Goal: Task Accomplishment & Management: Manage account settings

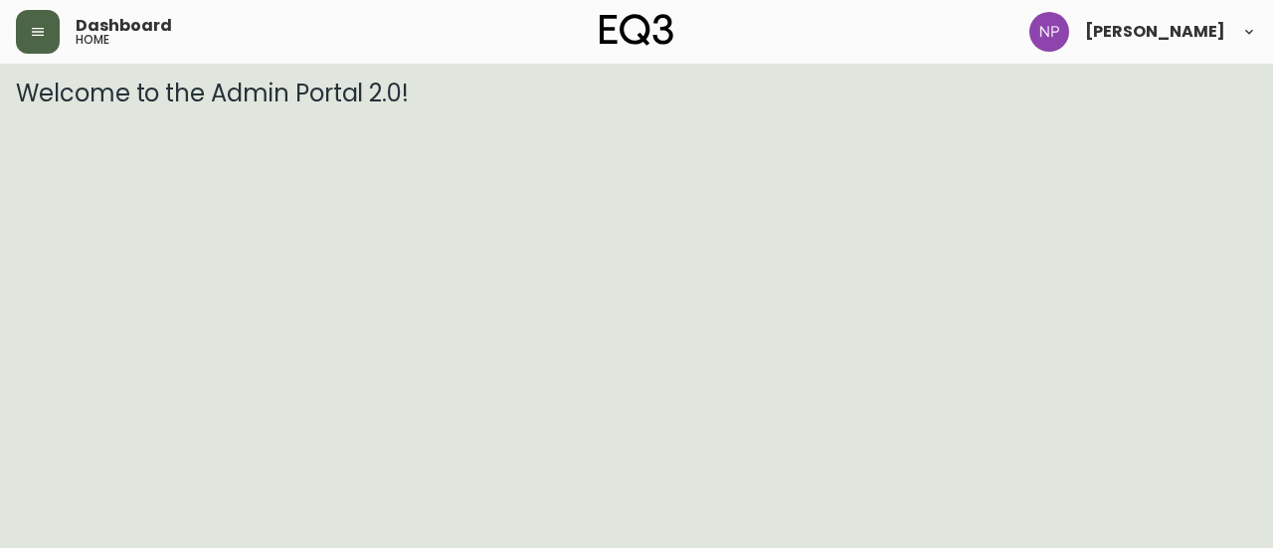
click at [25, 47] on button "button" at bounding box center [38, 32] width 44 height 44
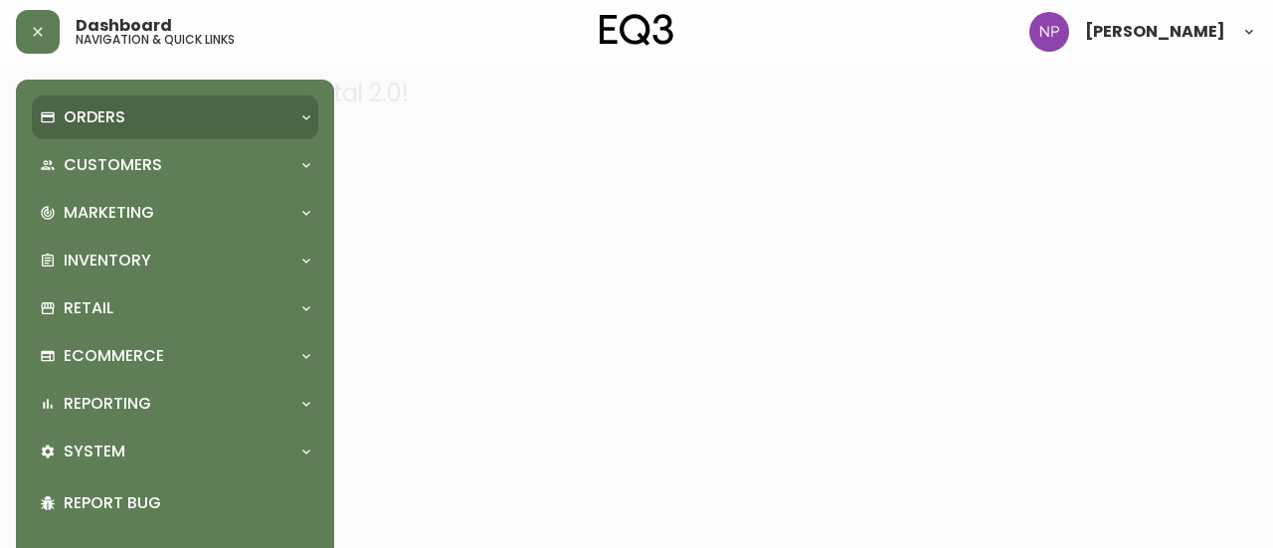
click at [82, 110] on p "Orders" at bounding box center [95, 117] width 62 height 22
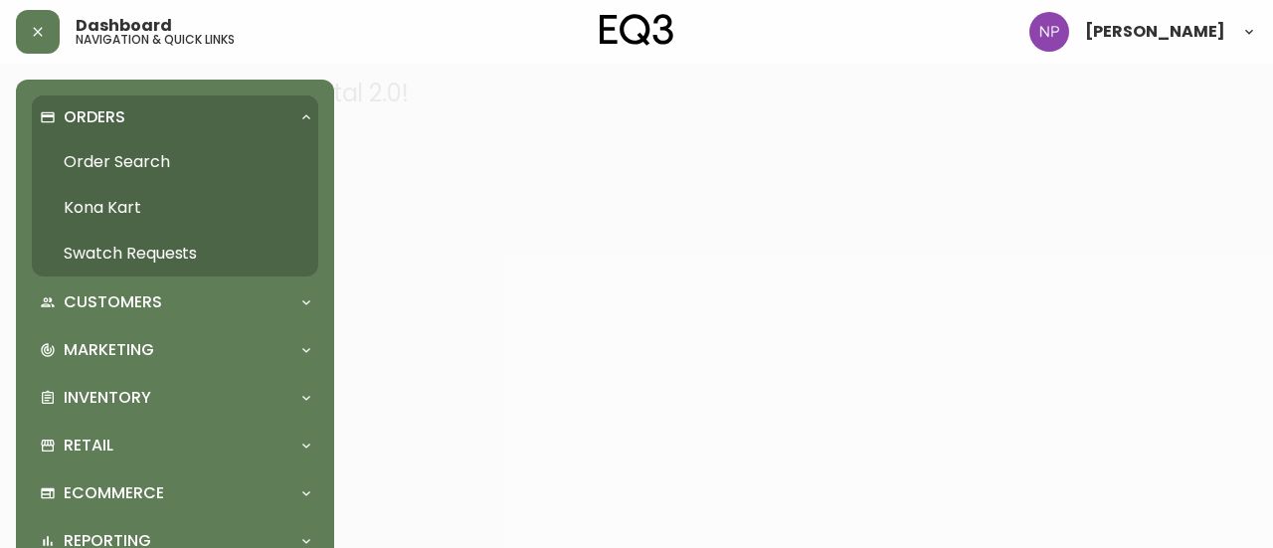
click at [97, 158] on link "Order Search" at bounding box center [175, 162] width 286 height 46
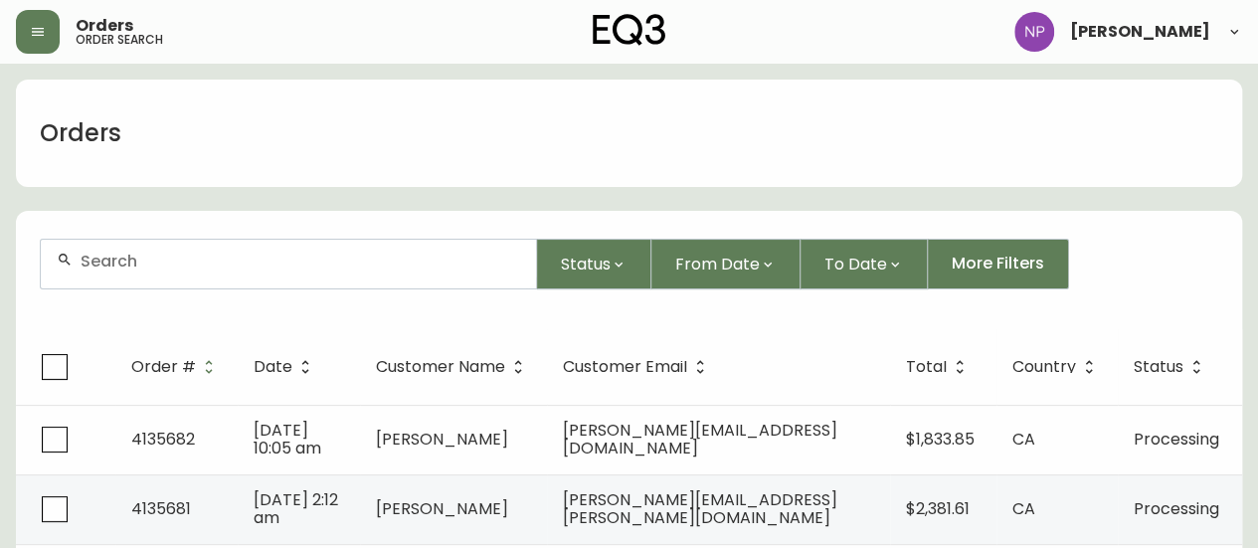
click at [183, 248] on div at bounding box center [288, 264] width 495 height 49
type input "4135550"
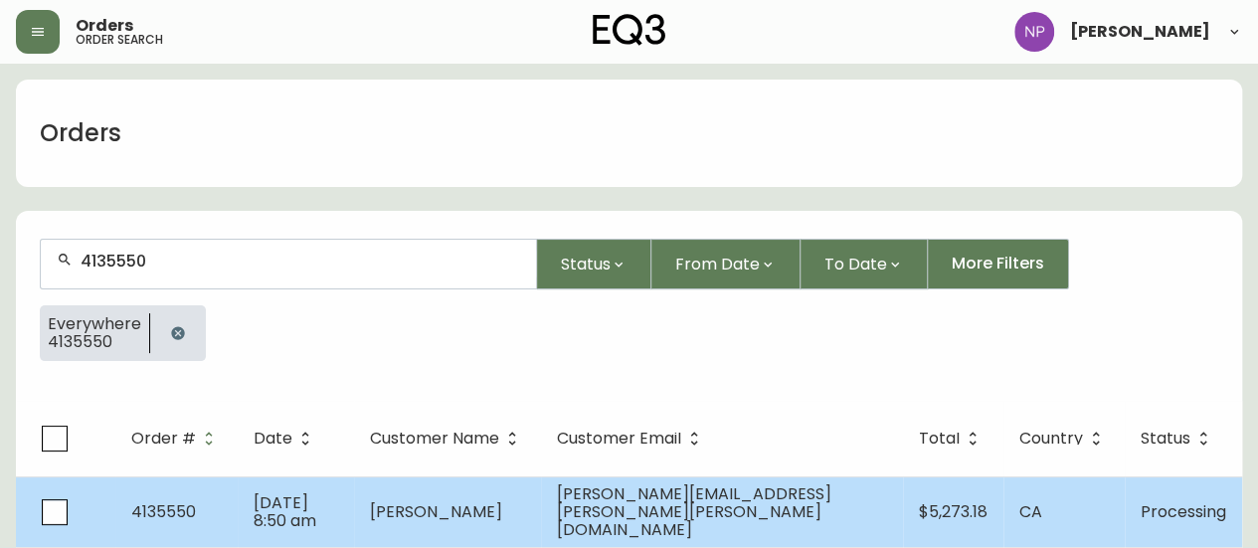
click at [238, 524] on td "4135550" at bounding box center [176, 511] width 122 height 71
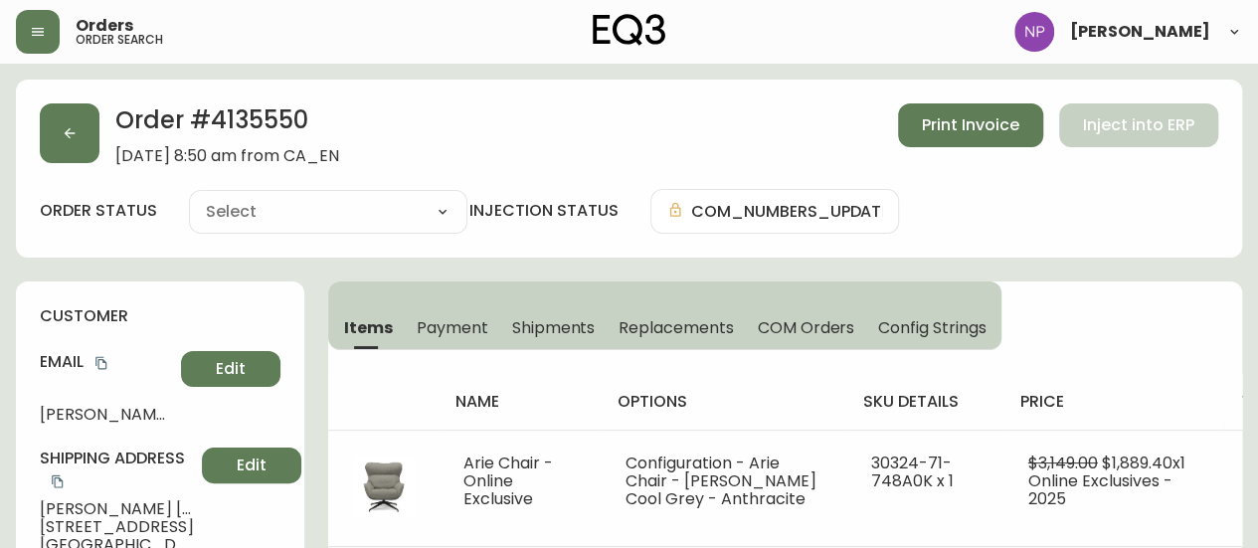
type input "Processing"
select select "PROCESSING"
click at [519, 314] on button "Shipments" at bounding box center [553, 327] width 107 height 44
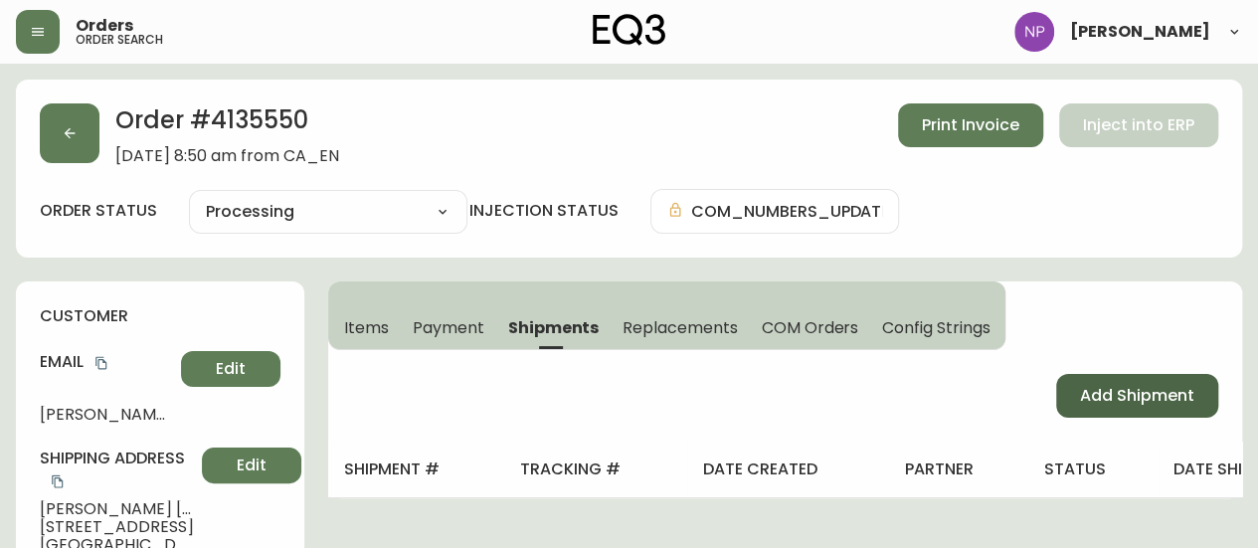
click at [1081, 385] on span "Add Shipment" at bounding box center [1137, 396] width 114 height 22
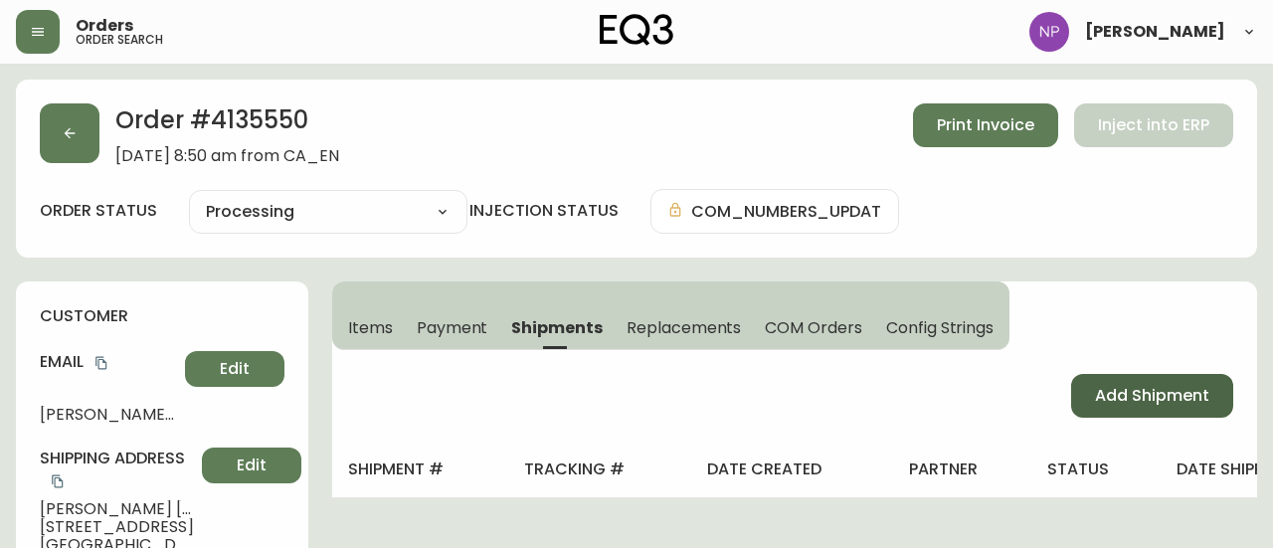
select select "PENDING"
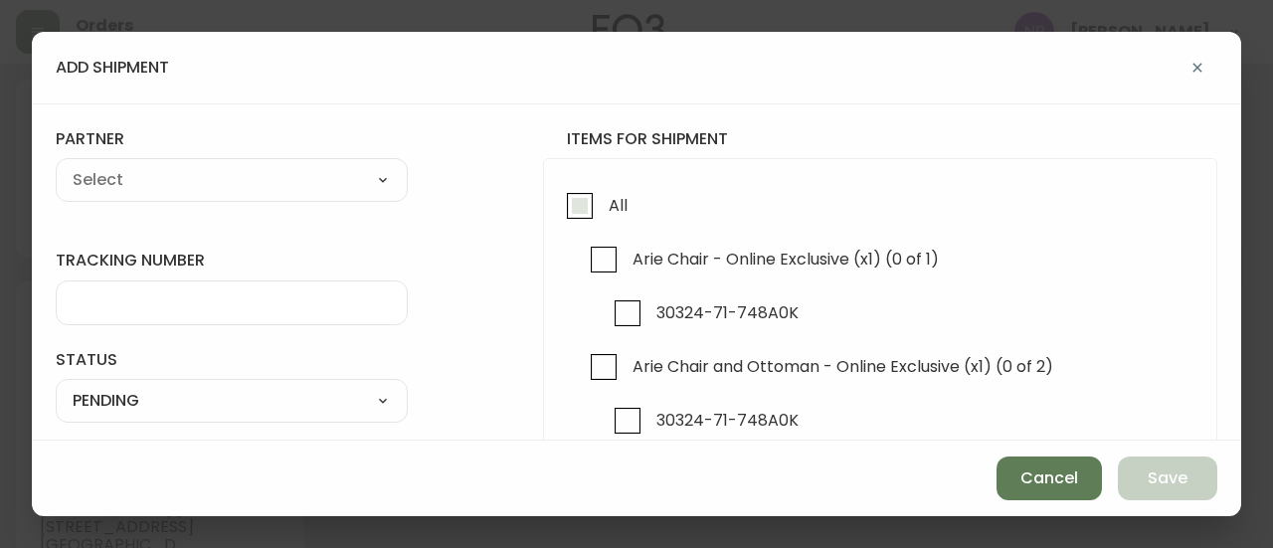
click at [557, 189] on input "All" at bounding box center [580, 206] width 46 height 46
checkbox input "true"
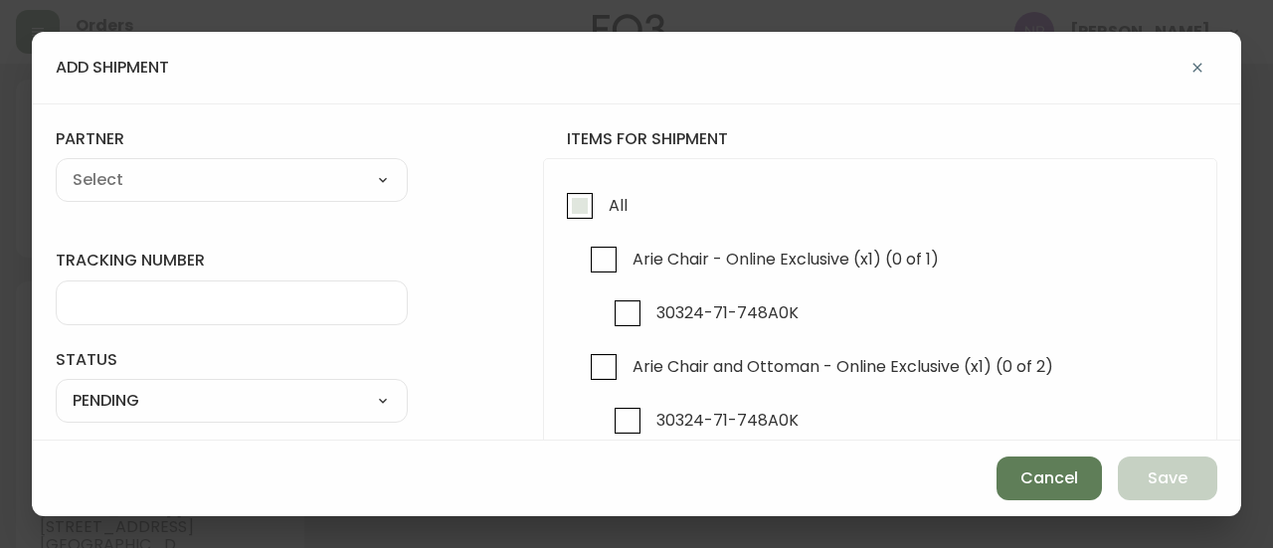
checkbox input "true"
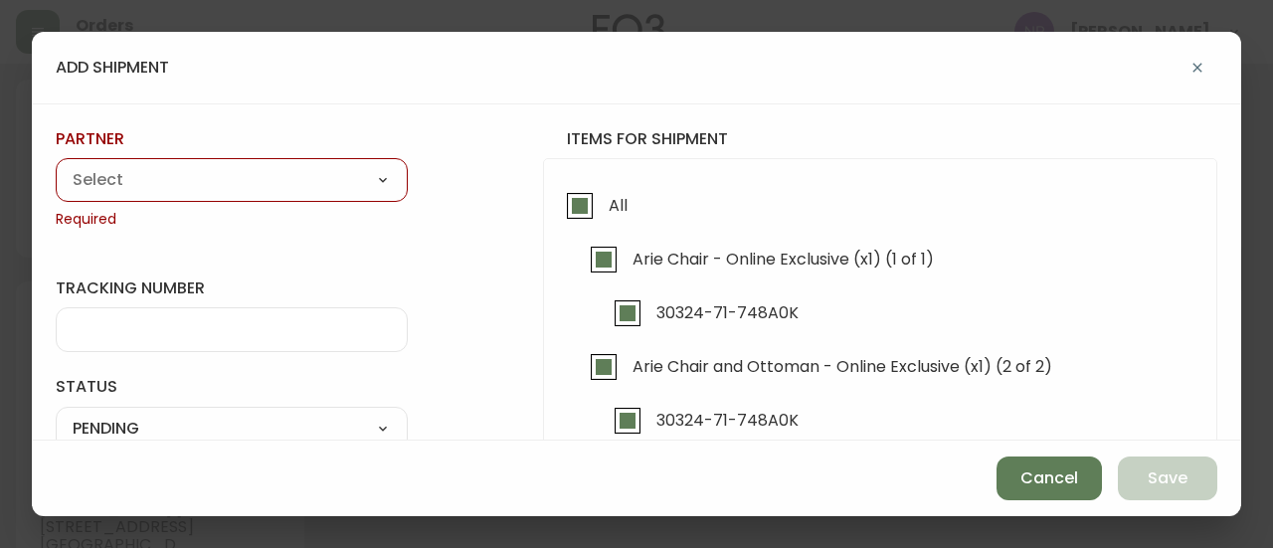
click at [135, 199] on div "A Move to Remember LLC ABF Freight Alero [PERSON_NAME] Canada Post Canpar Expre…" at bounding box center [232, 180] width 352 height 44
click at [134, 162] on div "A Move to Remember LLC ABF Freight Alero [PERSON_NAME] Canada Post Canpar Expre…" at bounding box center [232, 180] width 352 height 44
click at [139, 183] on select "A Move to Remember LLC ABF Freight Alero [PERSON_NAME] Canada Post Canpar Expre…" at bounding box center [232, 181] width 352 height 30
select select "cjy0aaf3c01x30166dpi6h6qg"
click at [56, 166] on select "A Move to Remember LLC ABF Freight Alero [PERSON_NAME] Canada Post Canpar Expre…" at bounding box center [232, 181] width 352 height 30
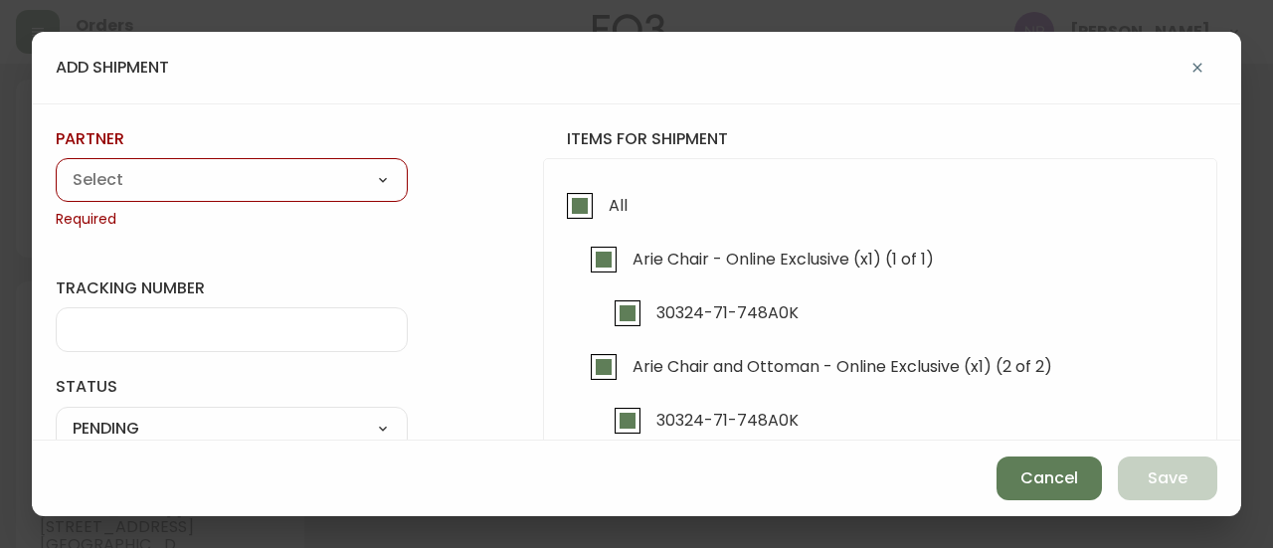
type input "EQ3"
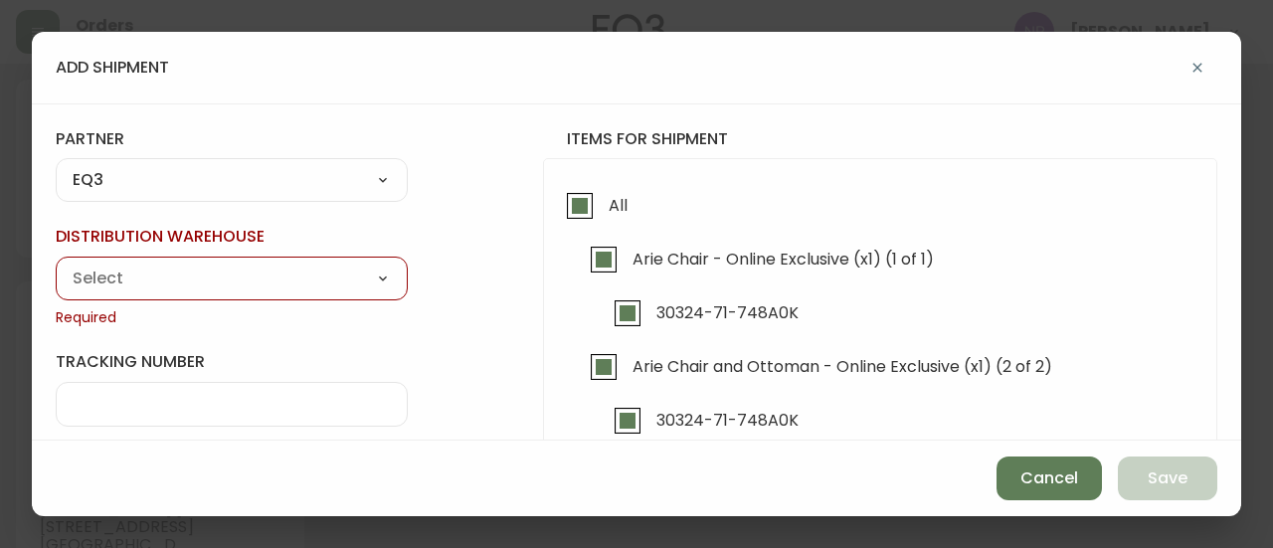
click at [220, 283] on select "Calgary Warehouse GTA Distribution Center [GEOGRAPHIC_DATA] [GEOGRAPHIC_DATA] W…" at bounding box center [232, 278] width 352 height 30
select select "ck98uz8nb00023kl9agli5rk9"
click at [56, 263] on select "Calgary Warehouse GTA Distribution Center [GEOGRAPHIC_DATA] [GEOGRAPHIC_DATA] W…" at bounding box center [232, 278] width 352 height 30
type input "[GEOGRAPHIC_DATA]"
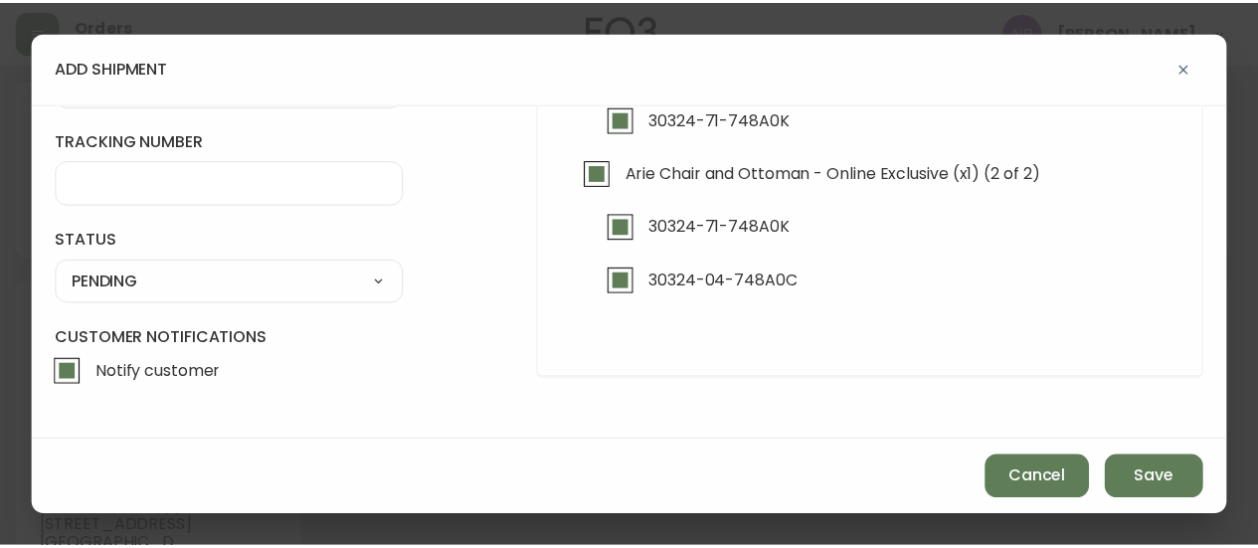
scroll to position [194, 0]
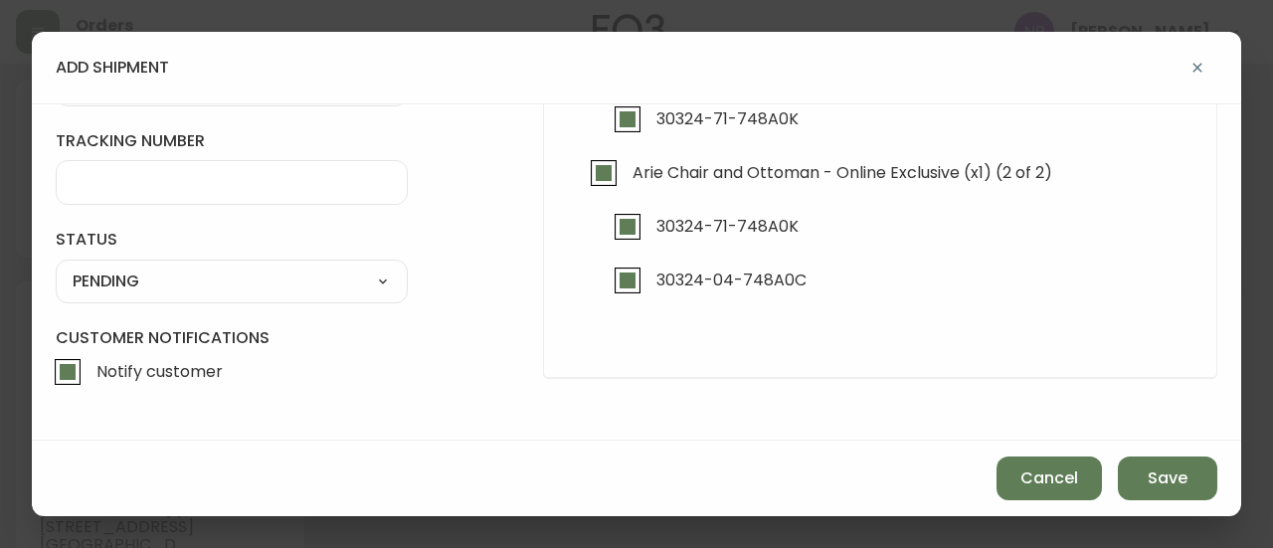
click at [93, 276] on select "SHIPPED PENDING CANCELLED" at bounding box center [232, 281] width 352 height 30
click at [56, 266] on select "SHIPPED PENDING CANCELLED" at bounding box center [232, 281] width 352 height 30
select select "PENDING"
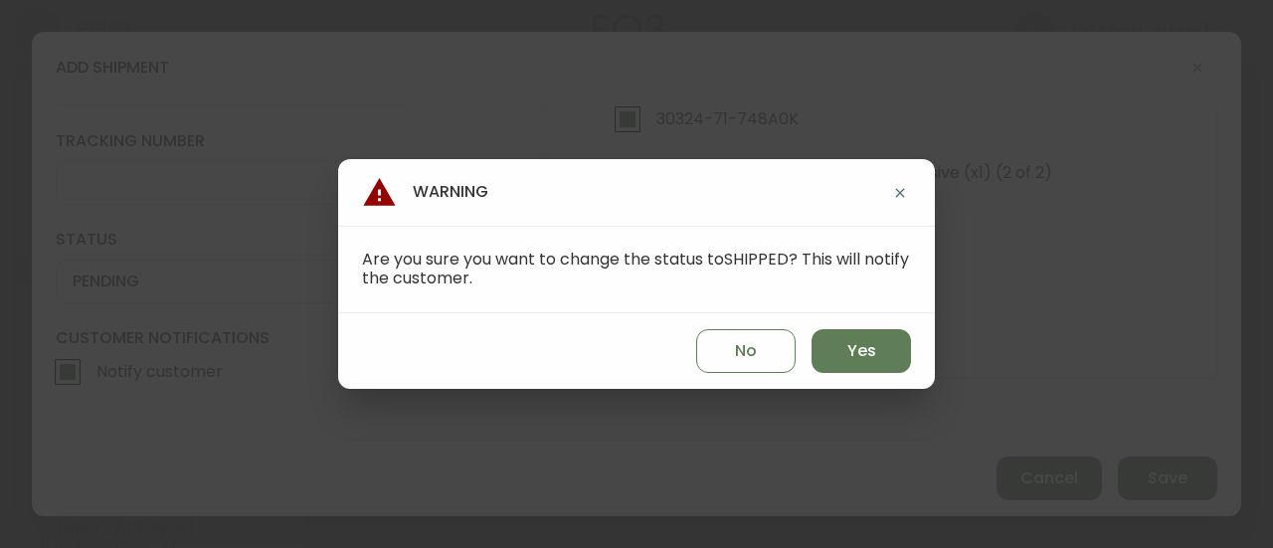
click at [825, 388] on div "No Yes" at bounding box center [636, 351] width 597 height 76
click at [823, 357] on button "Yes" at bounding box center [860, 351] width 99 height 44
type input "SHIPPED"
select select "SHIPPED"
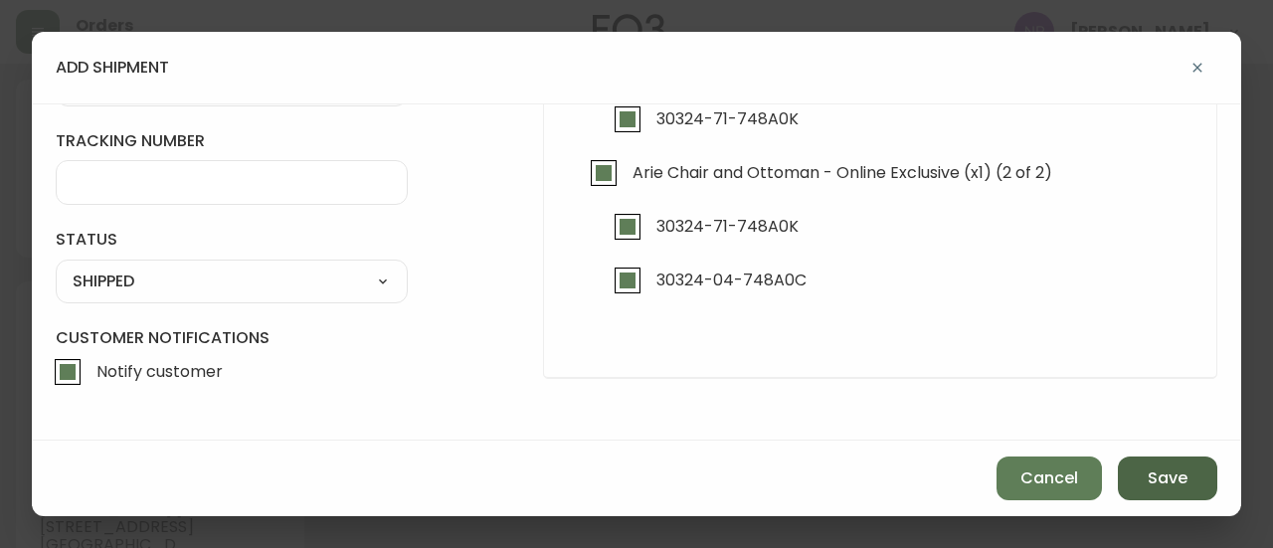
click at [1131, 469] on button "Save" at bounding box center [1167, 478] width 99 height 44
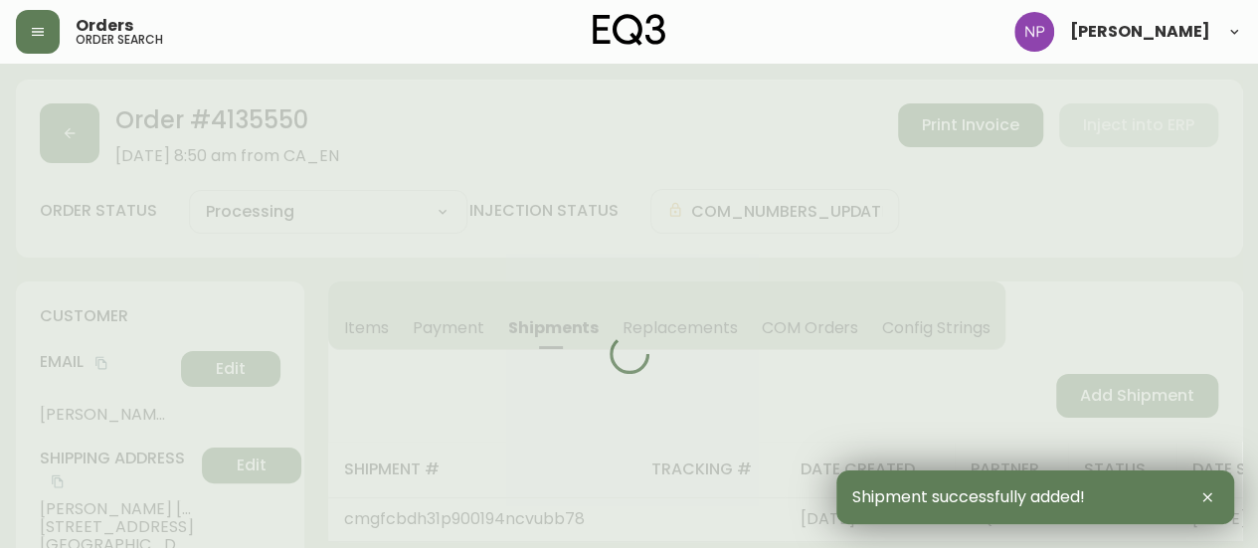
type input "Fully Shipped"
select select "FULLY_SHIPPED"
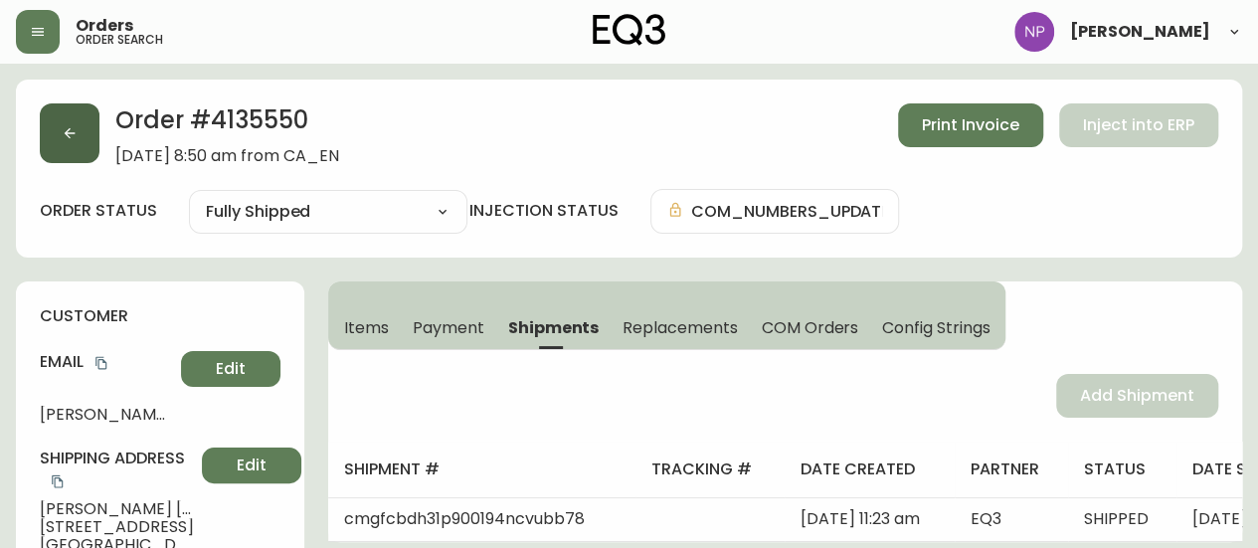
click at [83, 125] on button "button" at bounding box center [70, 133] width 60 height 60
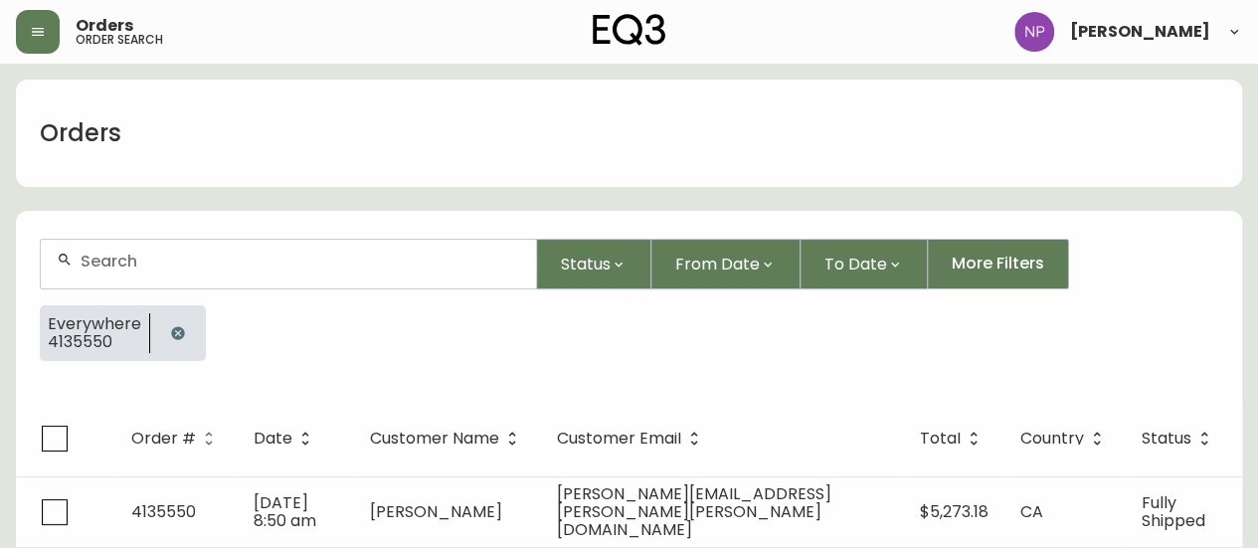
click at [179, 272] on div at bounding box center [288, 264] width 495 height 49
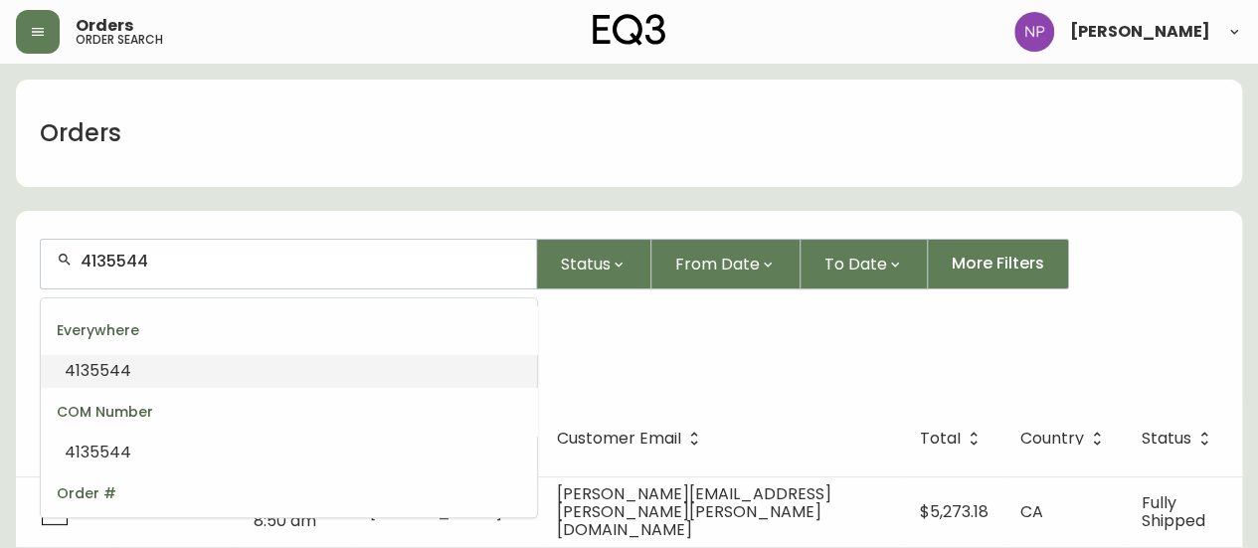
type input "4135544"
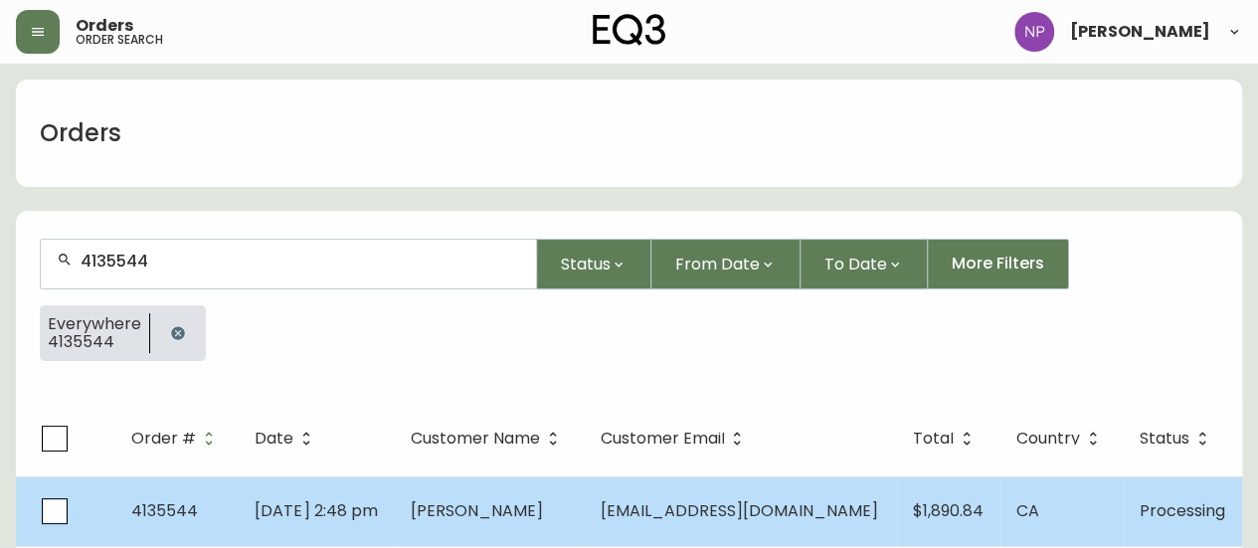
click at [181, 503] on span "4135544" at bounding box center [164, 510] width 67 height 23
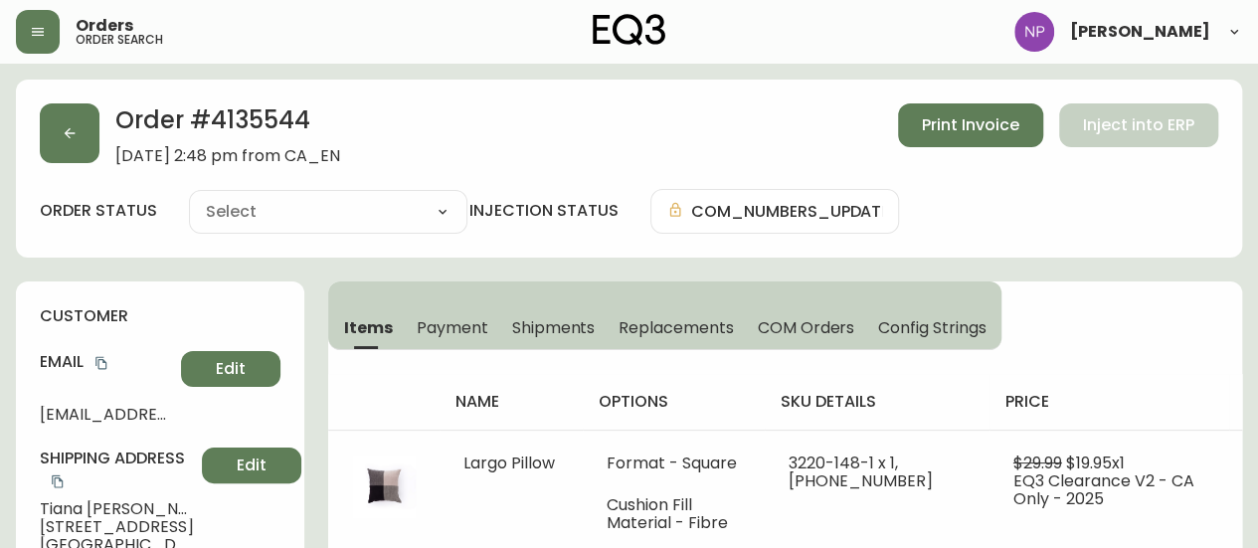
type input "Processing"
select select "PROCESSING"
click at [597, 321] on button "Shipments" at bounding box center [553, 327] width 107 height 44
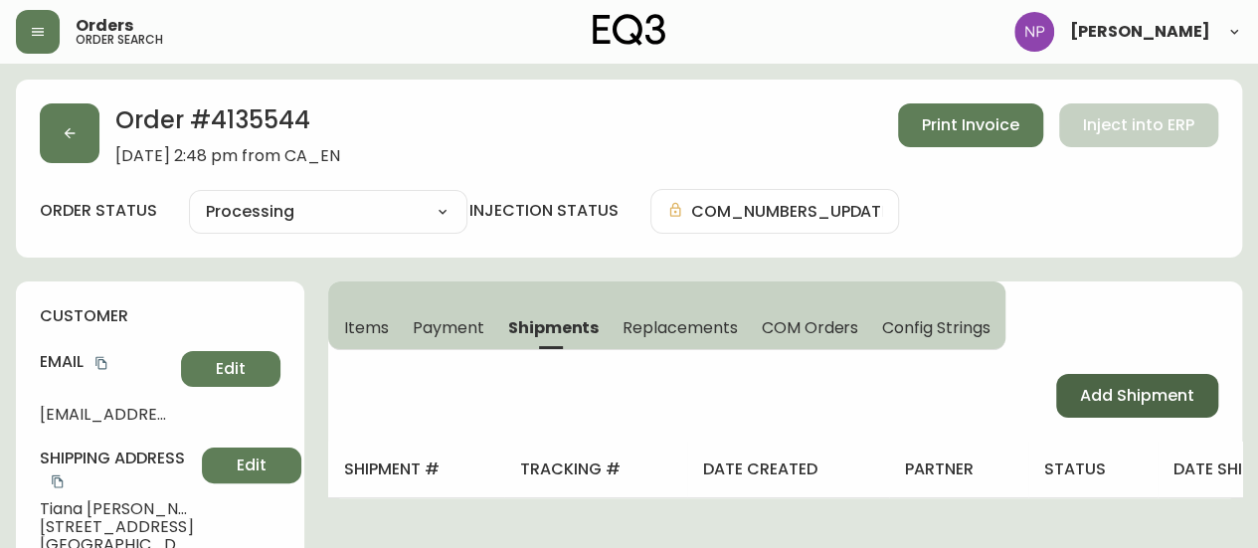
click at [1084, 396] on span "Add Shipment" at bounding box center [1137, 396] width 114 height 22
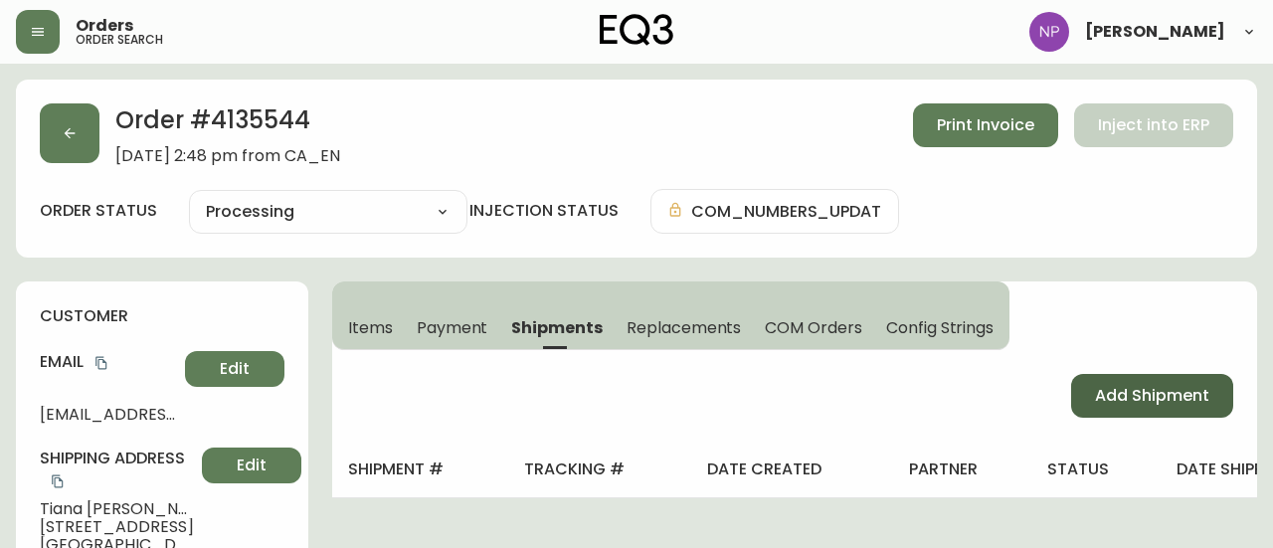
select select "PENDING"
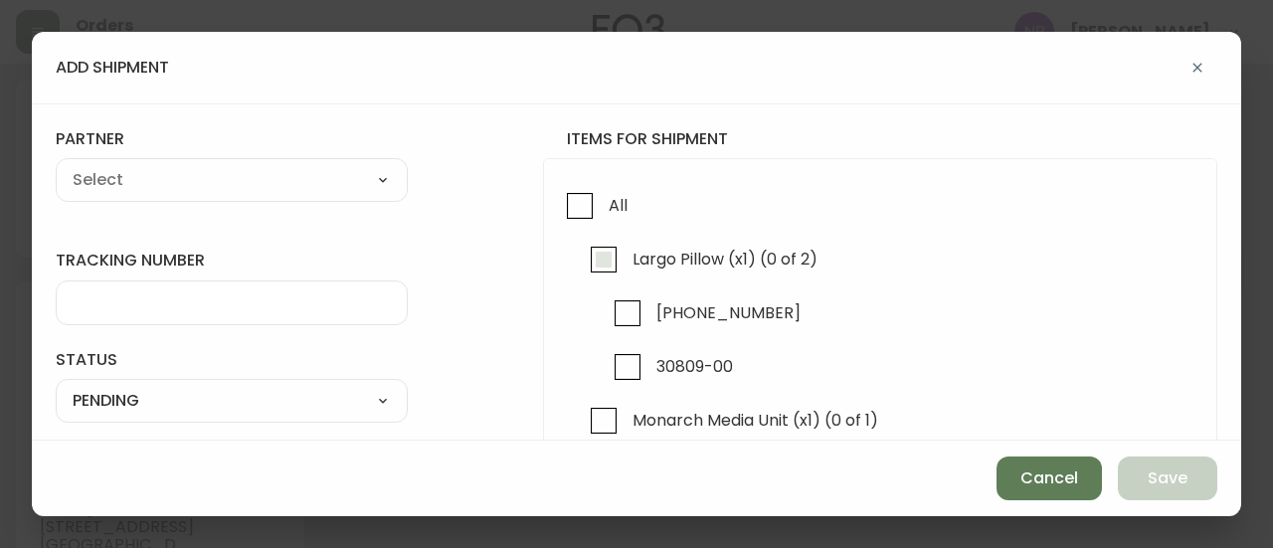
click at [592, 263] on input "Largo Pillow (x1) (0 of 2)" at bounding box center [604, 260] width 46 height 46
checkbox input "true"
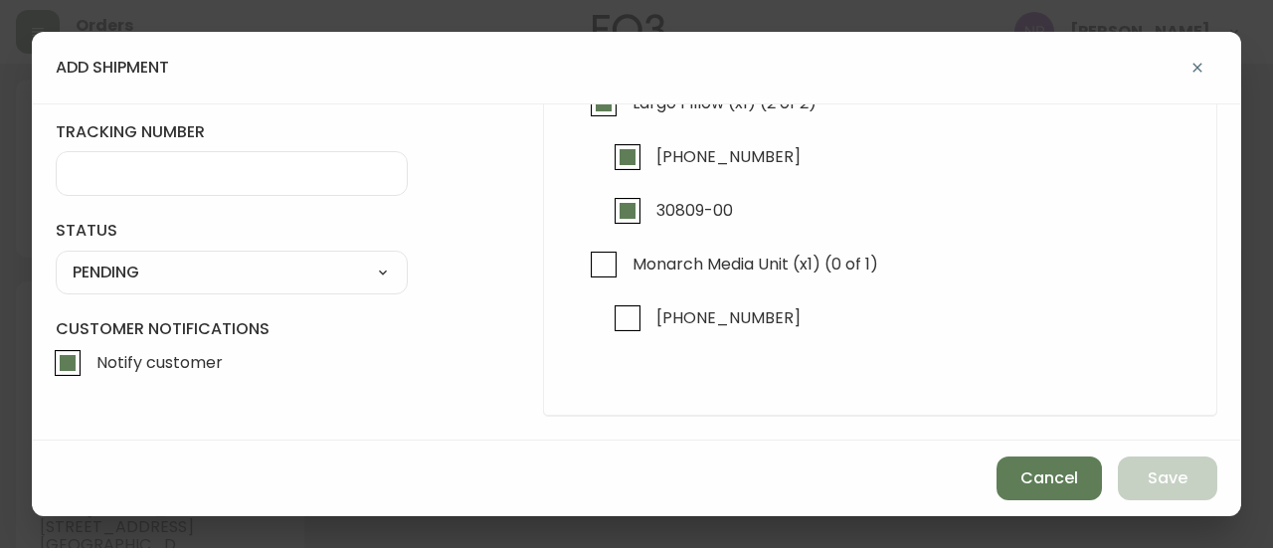
scroll to position [154, 0]
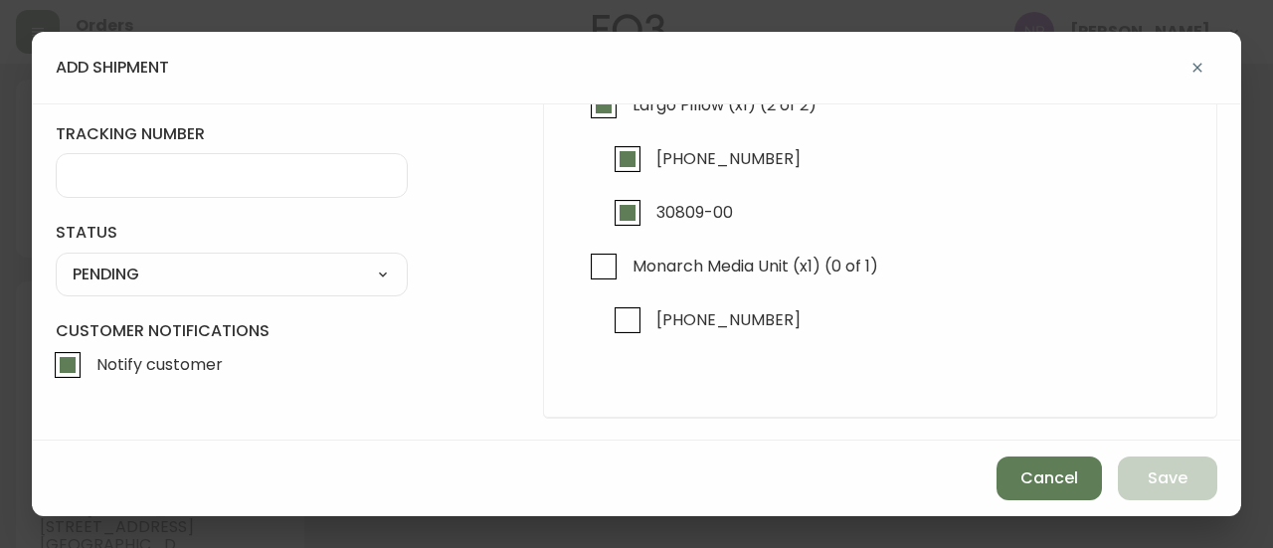
click at [592, 263] on input "Monarch Media Unit (x1) (0 of 1)" at bounding box center [604, 267] width 46 height 46
checkbox input "true"
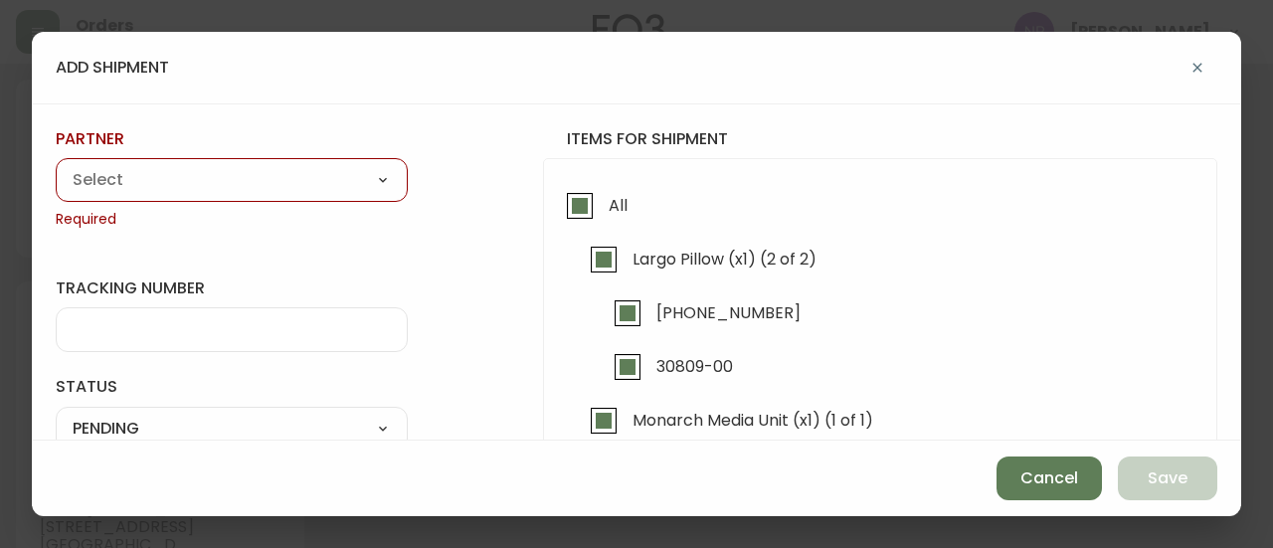
click at [149, 197] on div "A Move to Remember LLC ABF Freight Alero [PERSON_NAME] Canada Post Canpar Expre…" at bounding box center [232, 180] width 352 height 44
click at [151, 180] on select "A Move to Remember LLC ABF Freight Alero [PERSON_NAME] Canada Post Canpar Expre…" at bounding box center [232, 181] width 352 height 30
select select "cjy0aaf3c01x30166dpi6h6qg"
click at [56, 166] on select "A Move to Remember LLC ABF Freight Alero [PERSON_NAME] Canada Post Canpar Expre…" at bounding box center [232, 181] width 352 height 30
type input "EQ3"
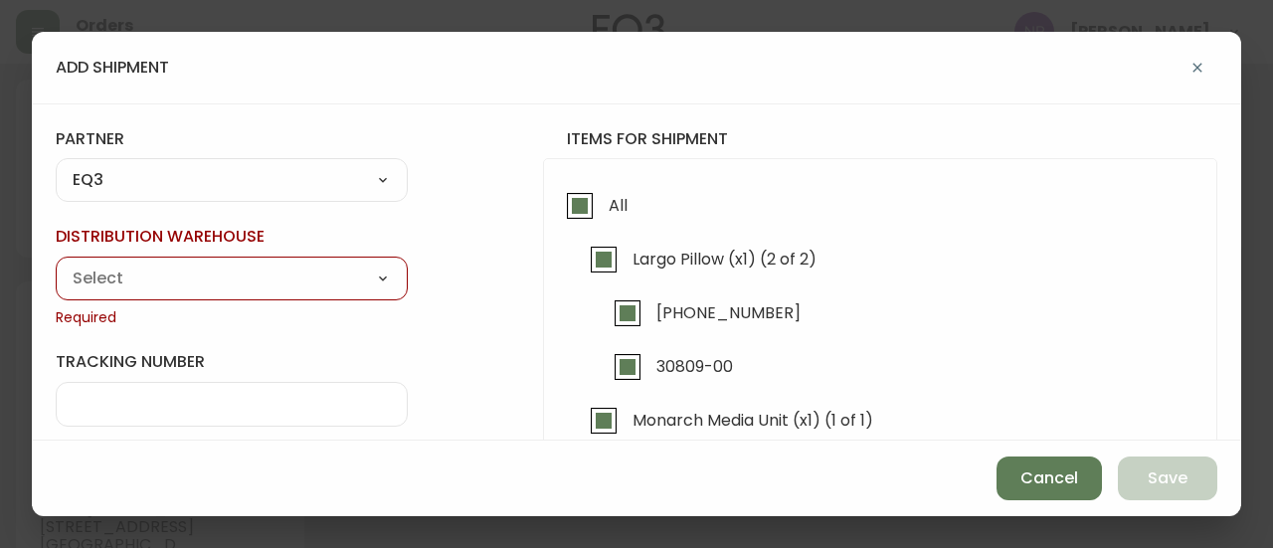
click at [124, 277] on select "Calgary Warehouse GTA Distribution Center [GEOGRAPHIC_DATA] [GEOGRAPHIC_DATA] W…" at bounding box center [232, 278] width 352 height 30
select select "ck98uz8nb00023kl9agli5rk9"
click at [56, 263] on select "Calgary Warehouse GTA Distribution Center [GEOGRAPHIC_DATA] [GEOGRAPHIC_DATA] W…" at bounding box center [232, 278] width 352 height 30
type input "[GEOGRAPHIC_DATA]"
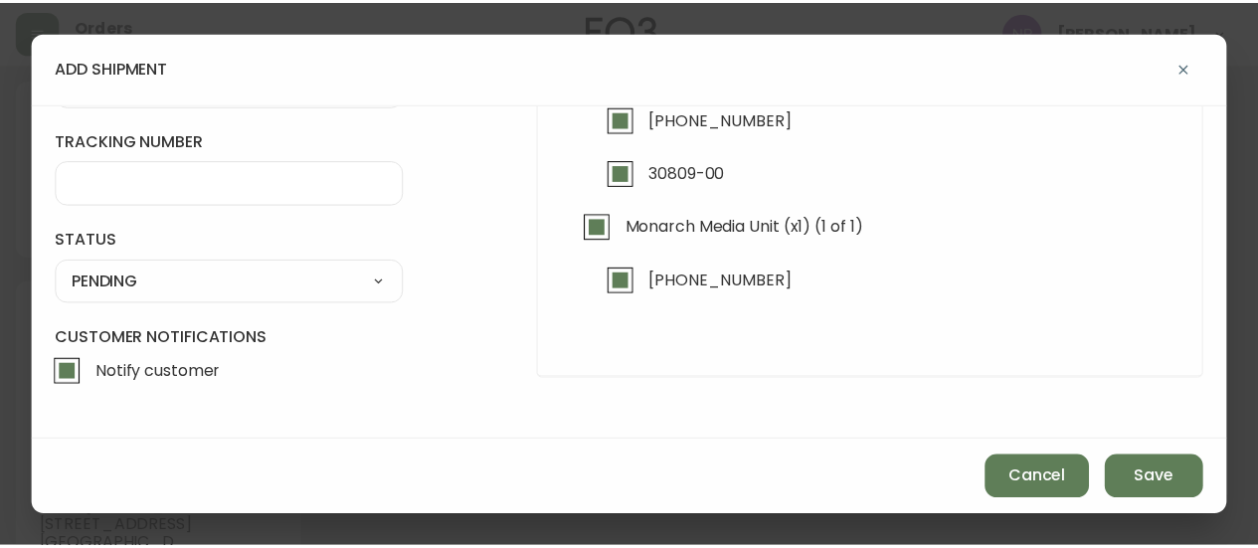
scroll to position [190, 0]
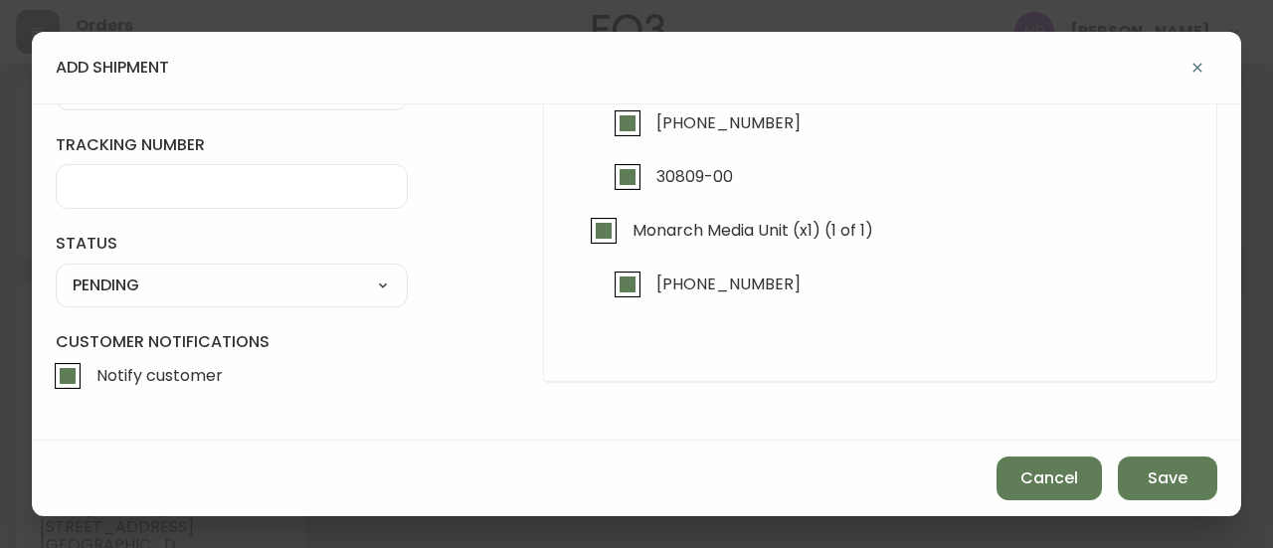
click at [140, 289] on select "SHIPPED PENDING CANCELLED" at bounding box center [232, 285] width 352 height 30
click at [56, 270] on select "SHIPPED PENDING CANCELLED" at bounding box center [232, 285] width 352 height 30
select select "PENDING"
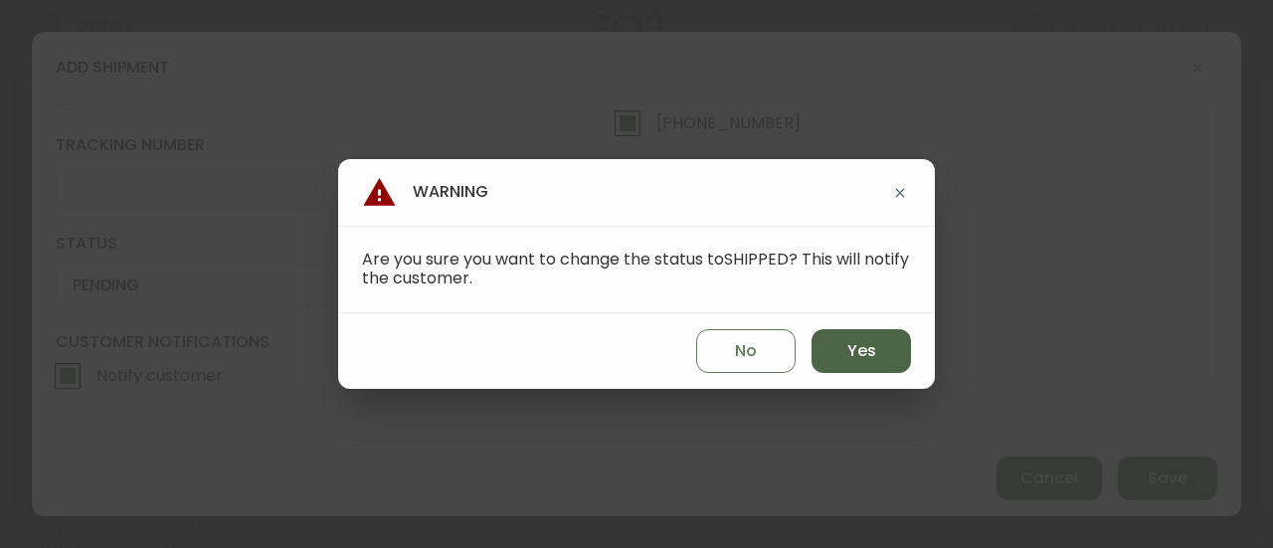
click at [862, 369] on button "Yes" at bounding box center [860, 351] width 99 height 44
type input "SHIPPED"
select select "SHIPPED"
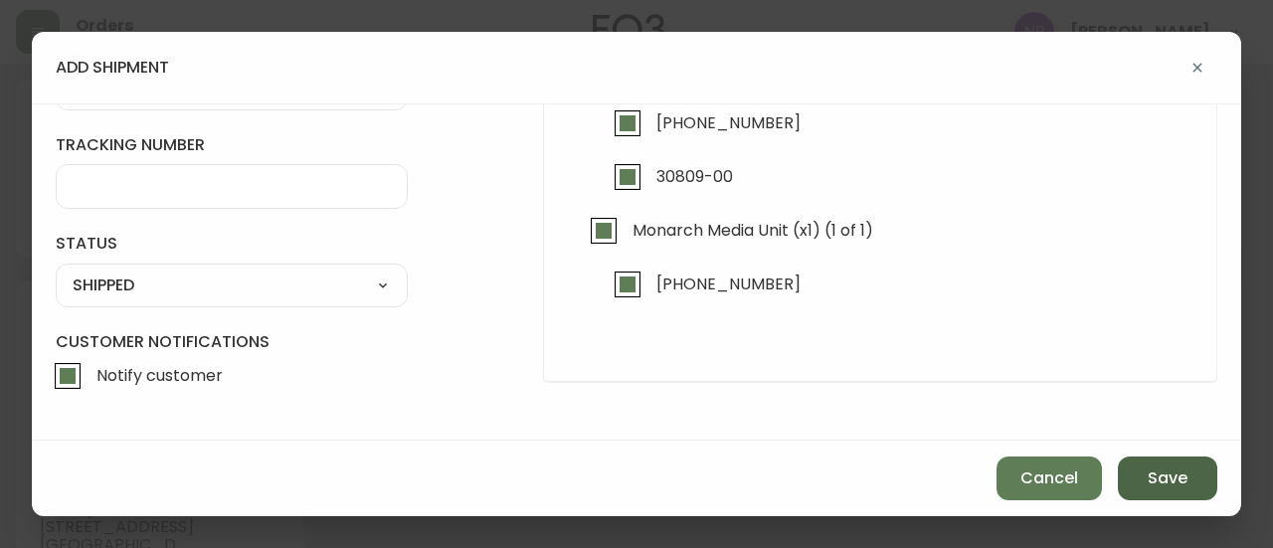
click at [1170, 488] on span "Save" at bounding box center [1167, 478] width 40 height 22
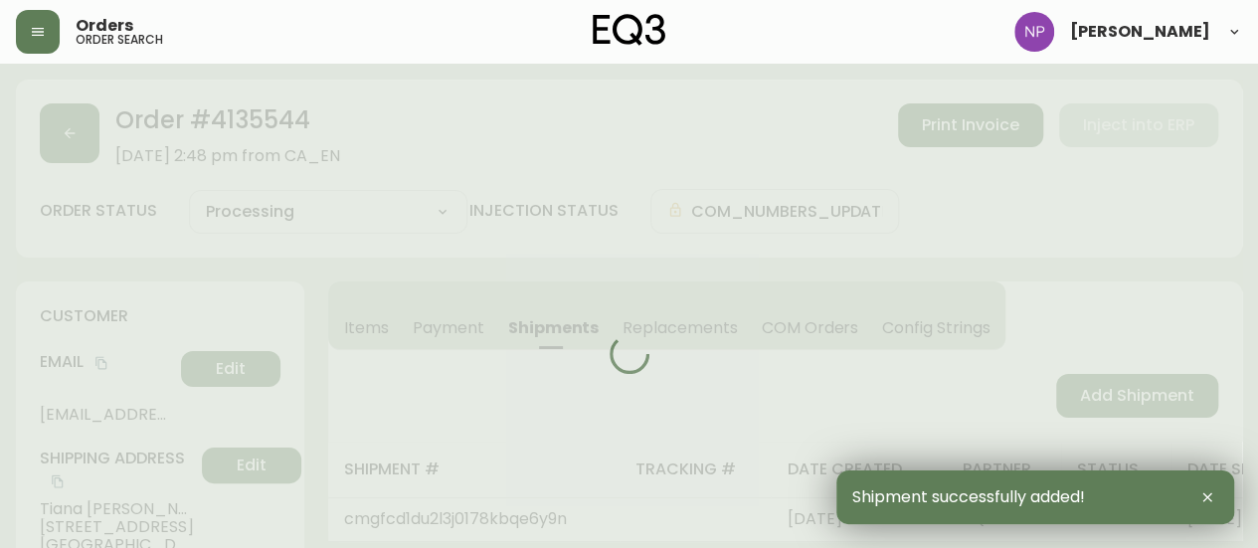
type input "Fully Shipped"
select select "FULLY_SHIPPED"
